Goal: Task Accomplishment & Management: Complete application form

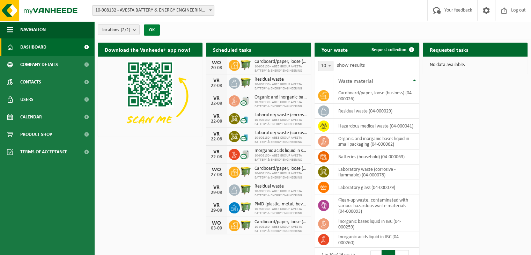
click at [152, 31] on font "OK" at bounding box center [152, 30] width 6 height 5
click at [151, 28] on font "OK" at bounding box center [152, 30] width 6 height 5
click at [34, 65] on font "Company details" at bounding box center [39, 64] width 38 height 5
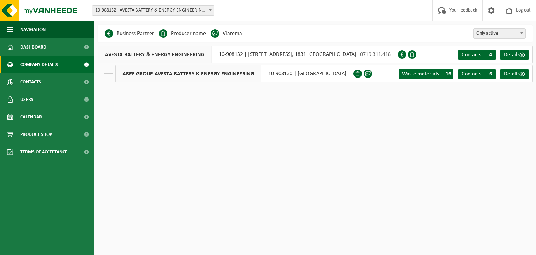
click at [313, 76] on font "10-908130 | DOORN NOORD 10, 9400 NINOVE" at bounding box center [307, 74] width 78 height 6
click at [424, 74] on font "Waste materials" at bounding box center [420, 74] width 37 height 6
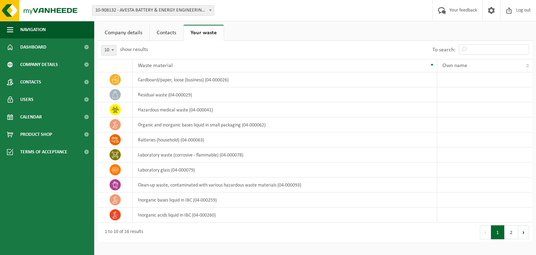
click at [171, 35] on font "Contacts" at bounding box center [167, 33] width 20 height 6
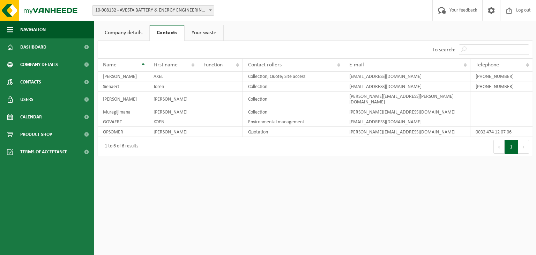
click at [129, 33] on font "Company details" at bounding box center [124, 33] width 38 height 6
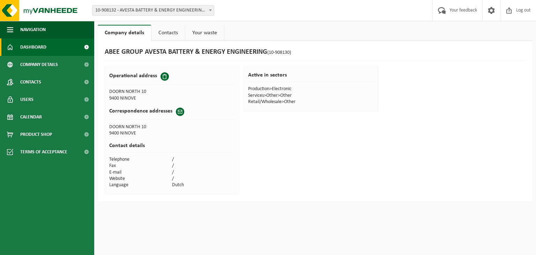
click at [35, 46] on font "Dashboard" at bounding box center [33, 47] width 26 height 5
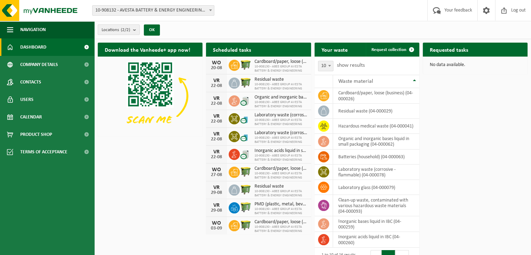
click at [128, 26] on span "Locations (2/2)" at bounding box center [116, 30] width 29 height 10
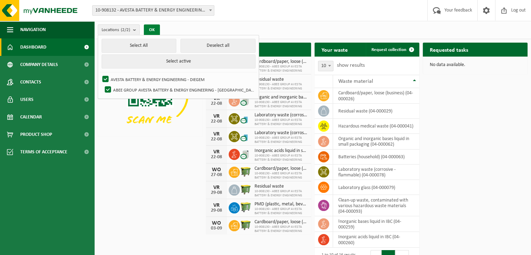
click at [150, 31] on font "OK" at bounding box center [152, 30] width 6 height 5
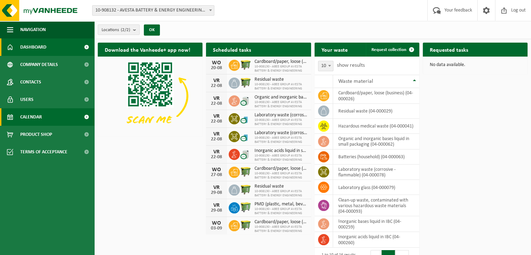
click at [42, 118] on link "Calendar" at bounding box center [47, 116] width 94 height 17
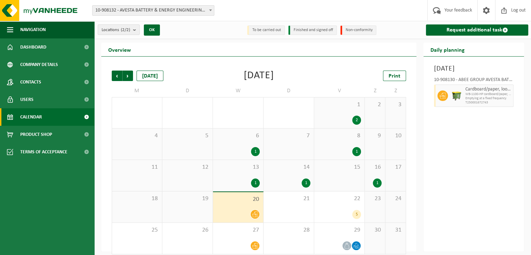
scroll to position [7, 0]
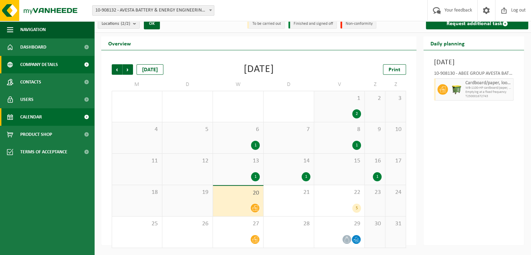
click at [51, 69] on span "Company details" at bounding box center [39, 64] width 38 height 17
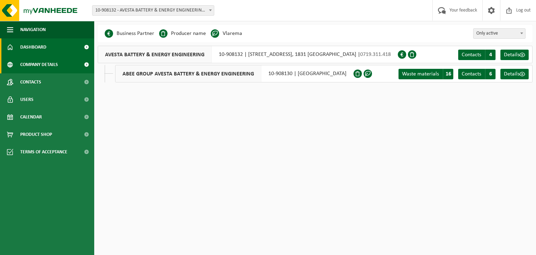
click at [49, 48] on link "Dashboard" at bounding box center [47, 46] width 94 height 17
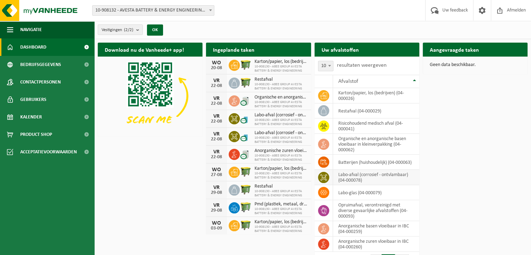
scroll to position [32, 0]
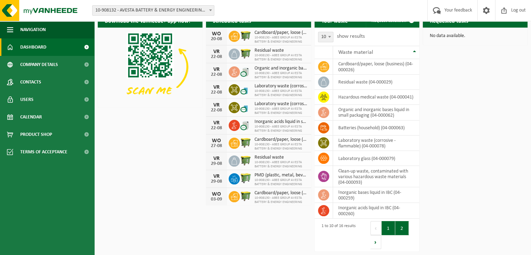
click at [404, 229] on button "2" at bounding box center [402, 228] width 14 height 14
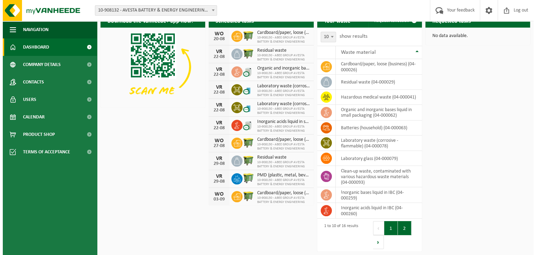
scroll to position [0, 0]
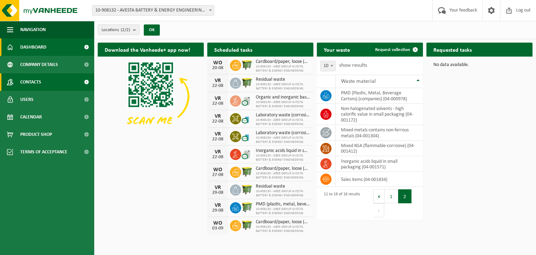
click at [42, 81] on link "Contacts" at bounding box center [47, 81] width 94 height 17
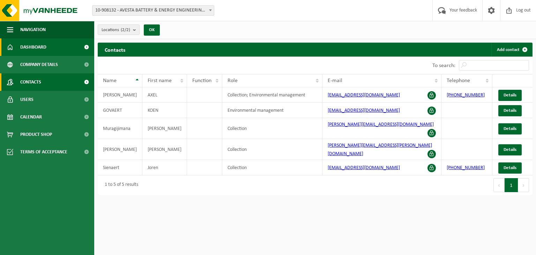
click at [48, 48] on link "Dashboard" at bounding box center [47, 46] width 94 height 17
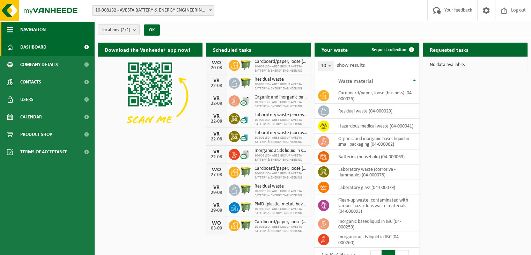
click at [12, 28] on span "button" at bounding box center [10, 29] width 6 height 17
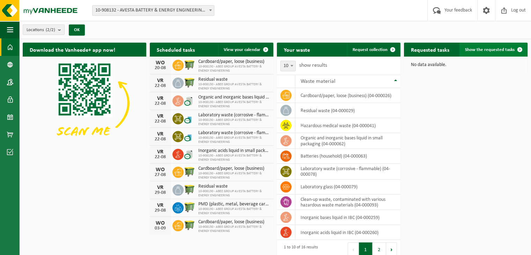
click at [485, 52] on link "Show the requested tasks" at bounding box center [492, 50] width 67 height 14
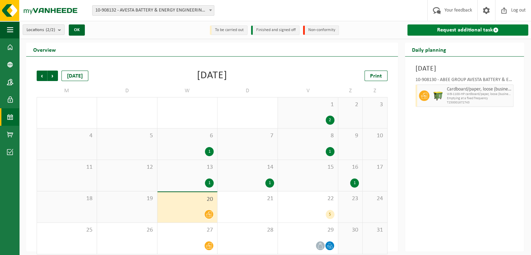
click at [456, 29] on font "Request additional task" at bounding box center [465, 30] width 56 height 6
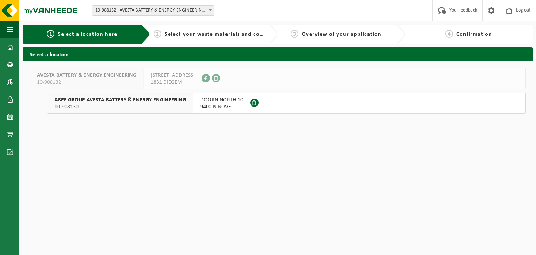
click at [222, 104] on font "9400 NINOVE" at bounding box center [215, 107] width 31 height 6
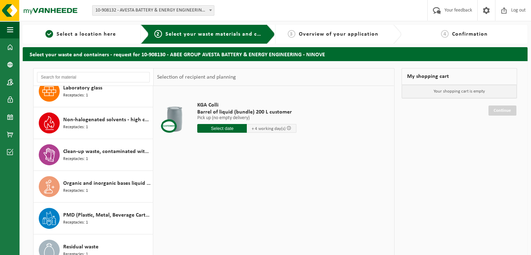
scroll to position [265, 0]
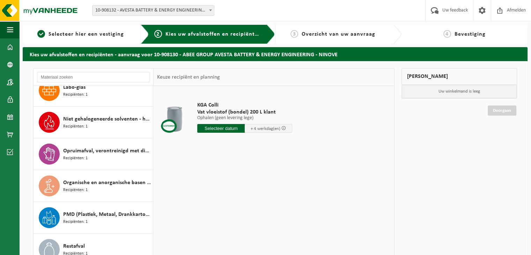
click at [286, 189] on div "KGA Colli Vat vloeistof (bondel) 200 L klant Ophalen (geen levering lege) Ophal…" at bounding box center [274, 190] width 240 height 209
